Goal: Navigation & Orientation: Find specific page/section

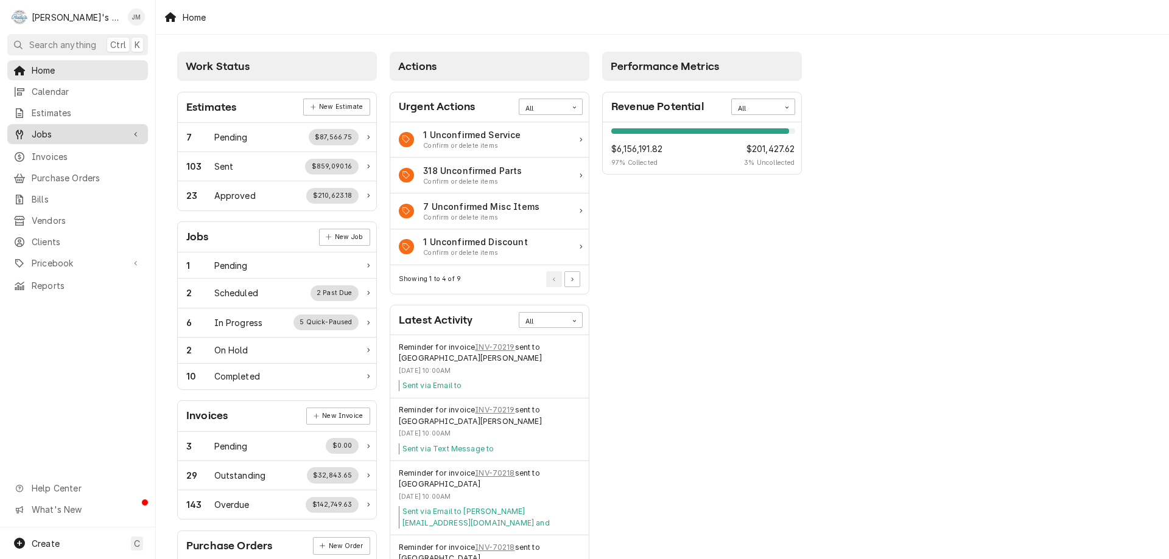
click at [38, 128] on span "Jobs" at bounding box center [78, 134] width 92 height 13
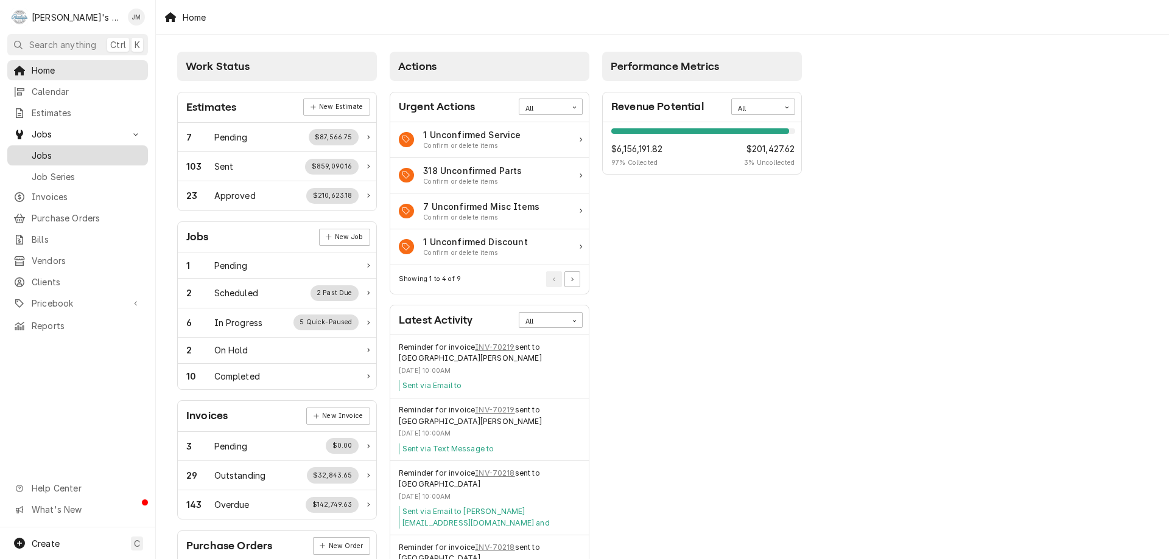
click at [41, 152] on span "Jobs" at bounding box center [87, 155] width 110 height 13
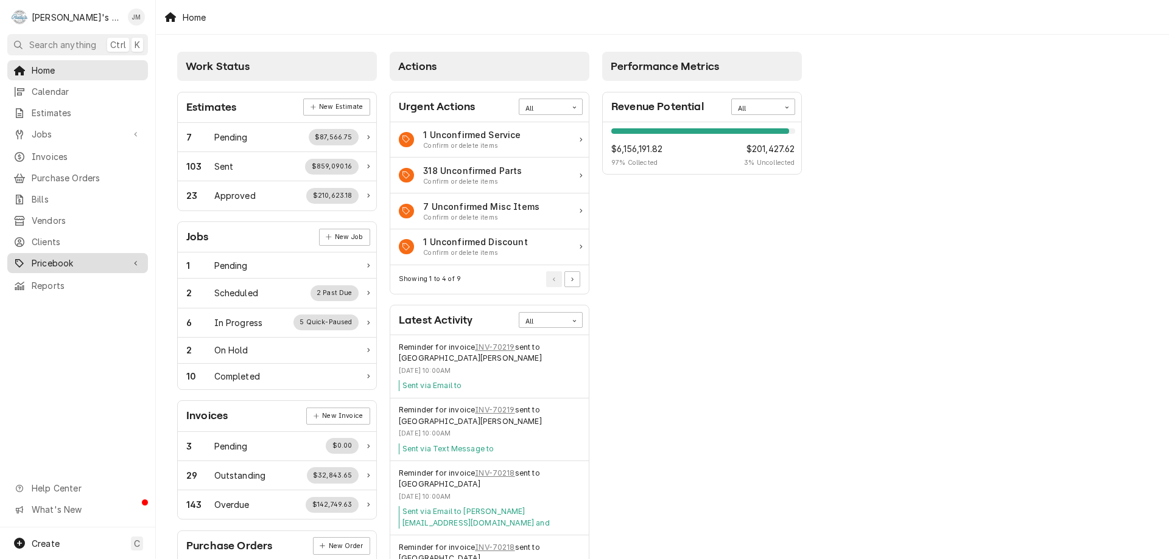
click at [46, 257] on span "Pricebook" at bounding box center [78, 263] width 92 height 13
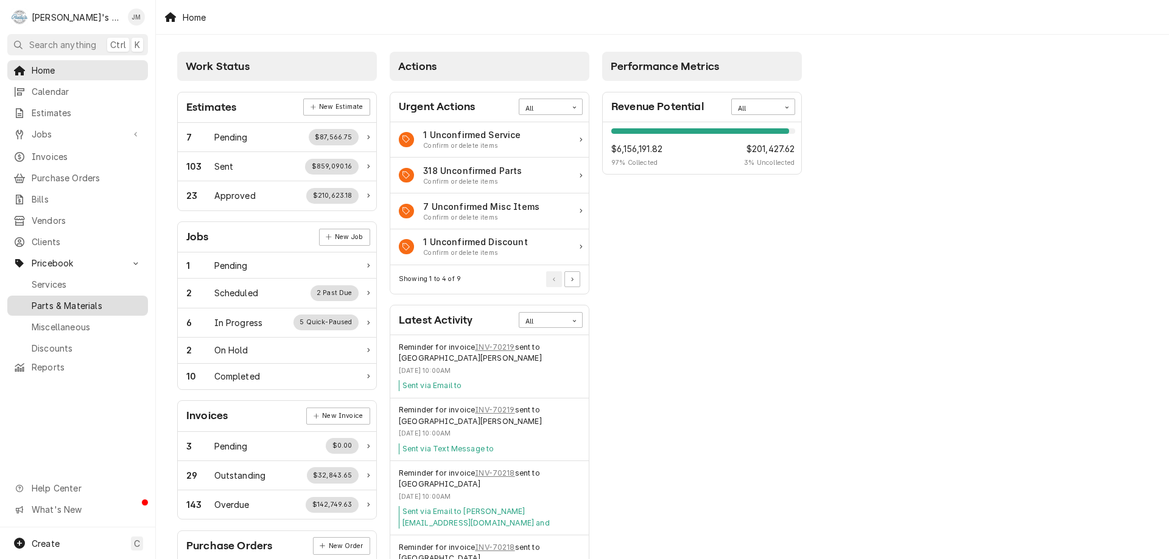
click at [49, 299] on span "Parts & Materials" at bounding box center [87, 305] width 110 height 13
